Goal: Navigation & Orientation: Find specific page/section

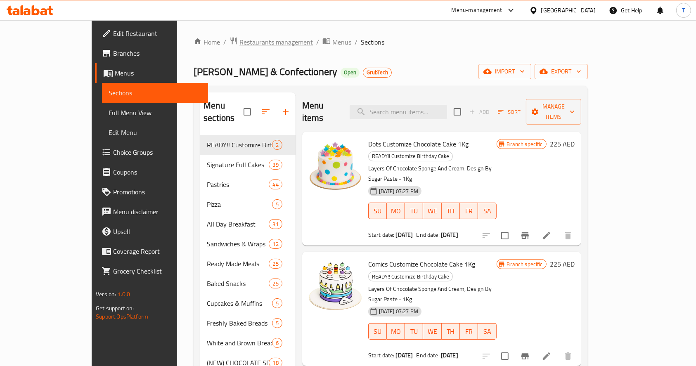
click at [239, 40] on span "Restaurants management" at bounding box center [275, 42] width 73 height 10
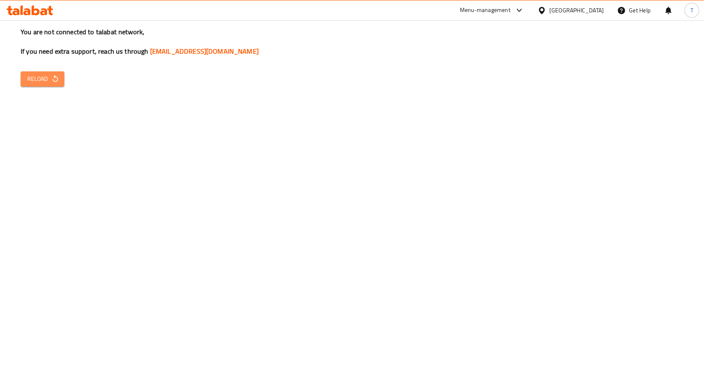
click at [38, 80] on span "Reload" at bounding box center [42, 79] width 31 height 10
click at [39, 83] on span "Reload" at bounding box center [42, 79] width 31 height 10
click at [33, 76] on span "Reload" at bounding box center [42, 79] width 31 height 10
click at [22, 77] on button "Reload" at bounding box center [43, 78] width 44 height 15
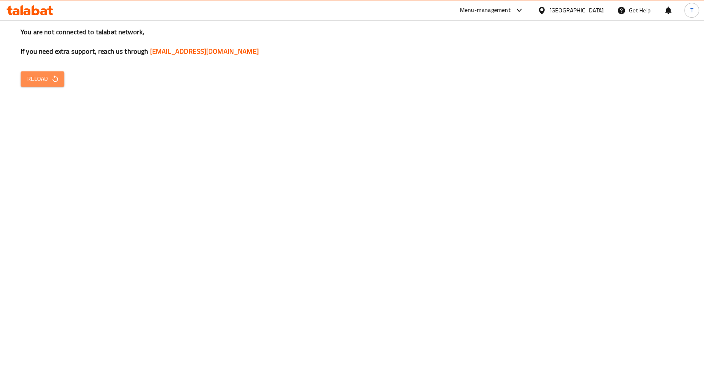
click at [35, 83] on span "Reload" at bounding box center [42, 79] width 31 height 10
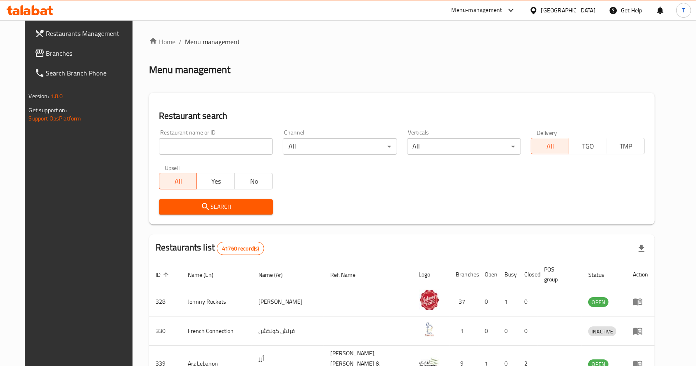
click at [46, 69] on span "Search Branch Phone" at bounding box center [90, 73] width 88 height 10
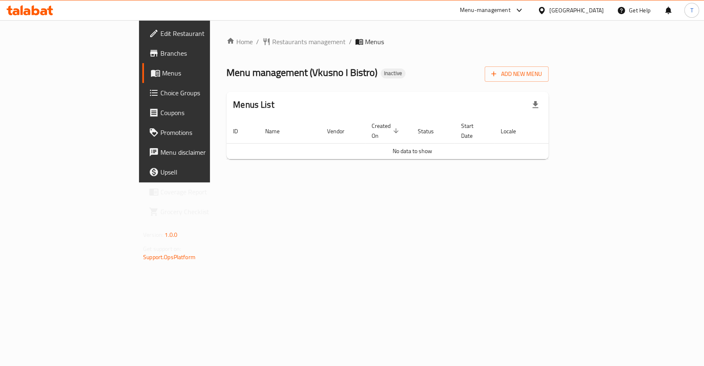
click at [210, 35] on div "Home / Restaurants management / Menus Menu management ( Vkusno I Bistro ) Inact…" at bounding box center [387, 101] width 355 height 162
click at [160, 50] on span "Branches" at bounding box center [205, 53] width 90 height 10
